Goal: Task Accomplishment & Management: Complete application form

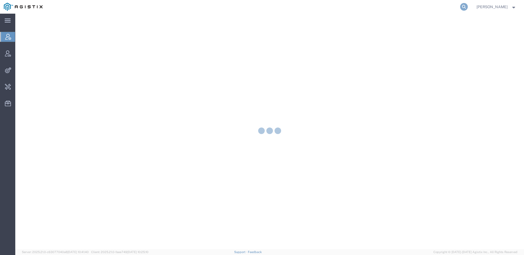
click at [461, 7] on icon at bounding box center [464, 7] width 8 height 8
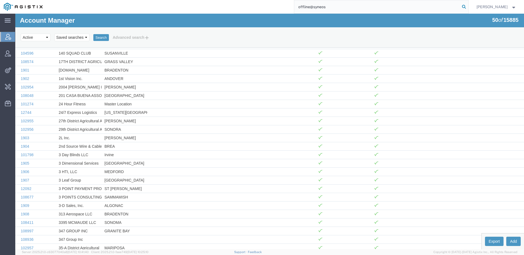
type input "offline@syneos"
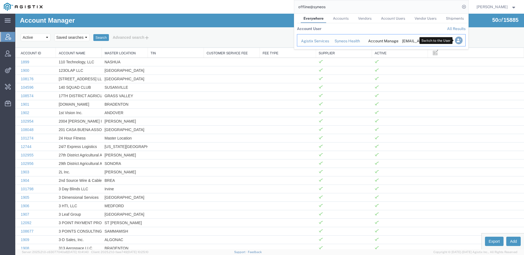
click at [455, 40] on icon "Search Results" at bounding box center [459, 41] width 8 height 8
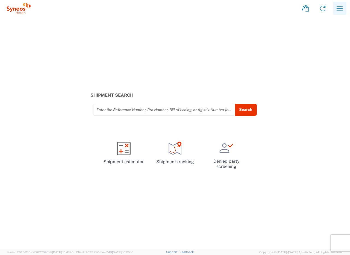
click at [339, 4] on icon "button" at bounding box center [339, 8] width 9 height 9
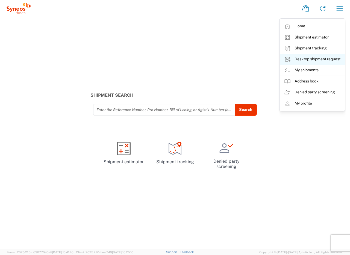
click at [316, 59] on link "Desktop shipment request" at bounding box center [312, 59] width 65 height 11
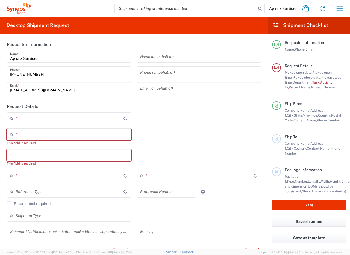
type input "North Carolina"
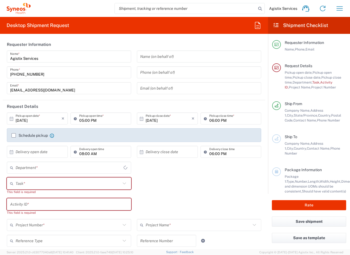
type input "United States"
type input "SYNEOS HEALTH LLC Morrisville NC"
type input "4510"
click at [183, 197] on div "Task * Break/Fix Inventory Transfer New Hire Other Refresh This field is requir…" at bounding box center [134, 187] width 260 height 21
